Goal: Transaction & Acquisition: Purchase product/service

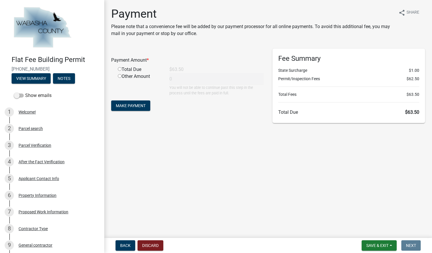
click at [121, 69] on input "radio" at bounding box center [120, 69] width 4 height 4
radio input "true"
type input "63.5"
click at [137, 109] on button "Make Payment" at bounding box center [130, 106] width 39 height 10
